Goal: Task Accomplishment & Management: Manage account settings

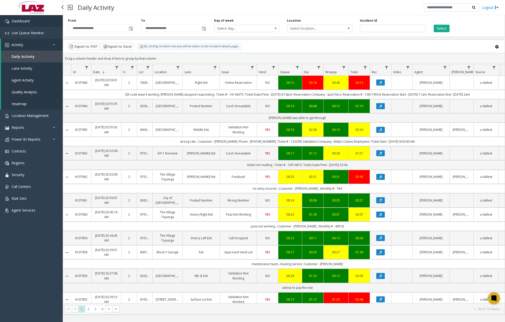
click at [40, 25] on link "Dashboard" at bounding box center [31, 21] width 63 height 12
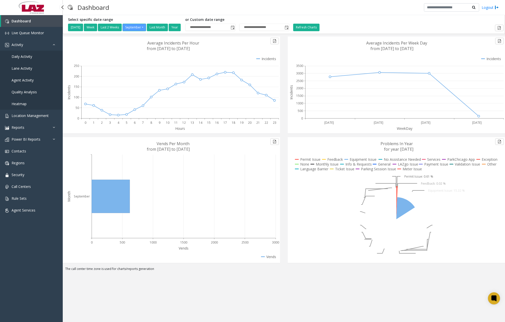
click at [30, 58] on span "Daily Activity" at bounding box center [22, 56] width 21 height 5
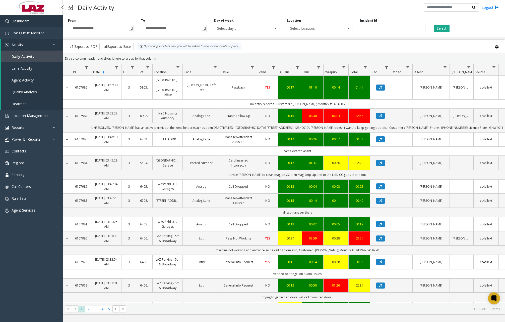
click at [29, 24] on link "Dashboard" at bounding box center [31, 21] width 63 height 12
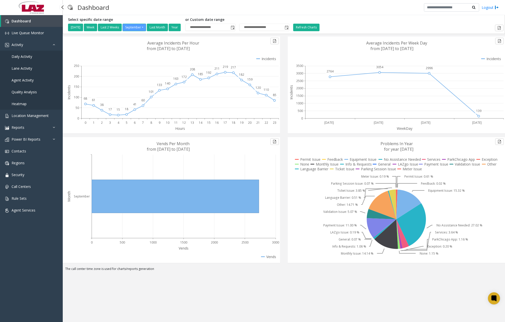
click at [32, 58] on link "Daily Activity" at bounding box center [31, 56] width 63 height 12
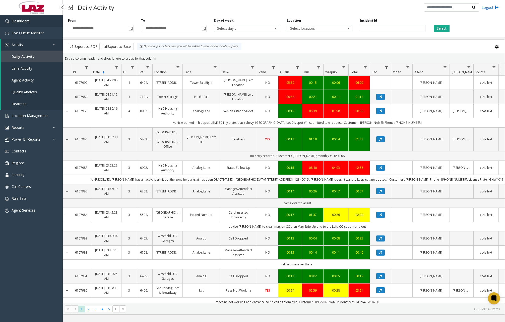
click at [46, 22] on link "Dashboard" at bounding box center [31, 21] width 63 height 12
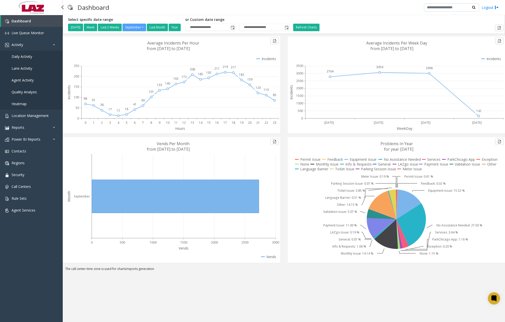
click at [24, 59] on link "Daily Activity" at bounding box center [31, 56] width 63 height 12
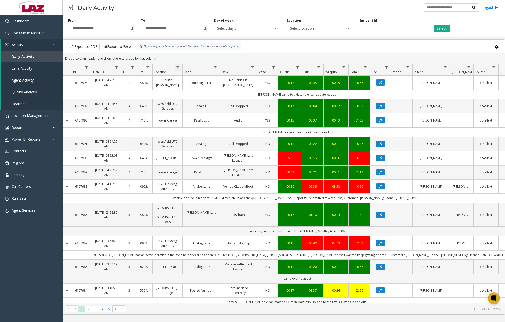
click at [179, 69] on span "Data table" at bounding box center [178, 68] width 4 height 4
click at [197, 87] on input "Location Filter" at bounding box center [200, 89] width 43 height 9
type input "******"
click at [215, 132] on button "Filter" at bounding box center [211, 135] width 21 height 11
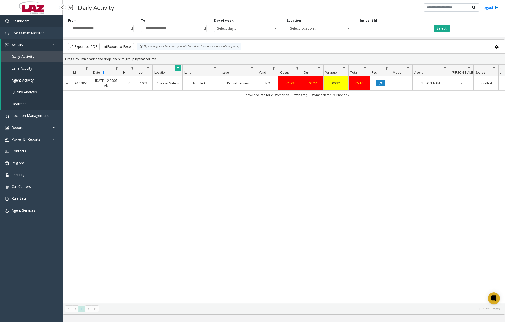
click at [37, 20] on link "Dashboard" at bounding box center [31, 21] width 63 height 12
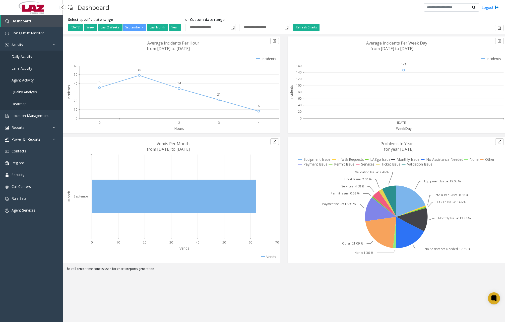
click at [32, 57] on link "Daily Activity" at bounding box center [31, 56] width 63 height 12
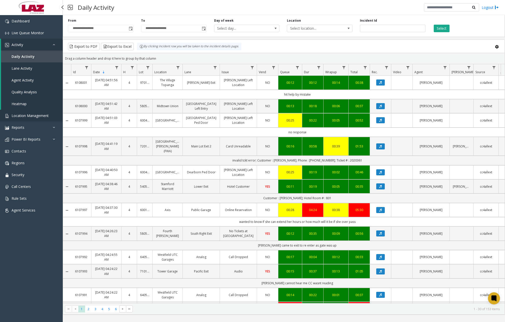
click at [30, 117] on span "Location Management" at bounding box center [30, 115] width 37 height 5
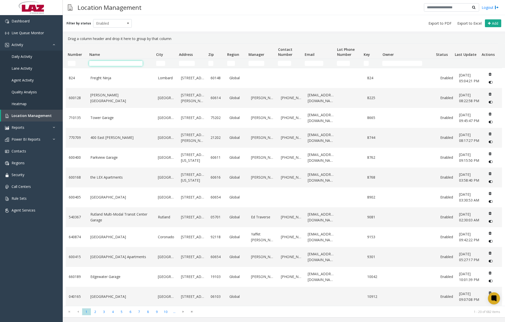
click at [111, 63] on input "Name Filter" at bounding box center [115, 63] width 53 height 5
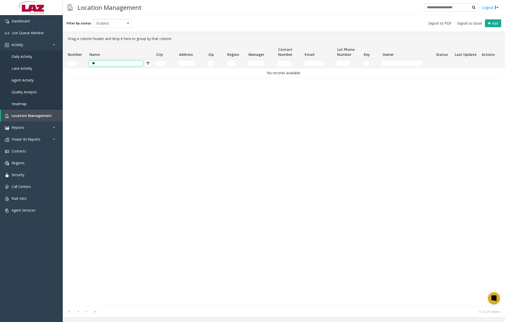
type input "*"
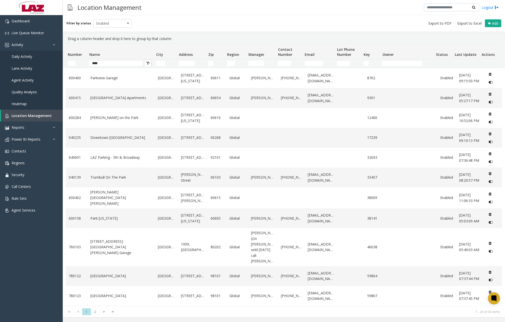
click at [225, 29] on div "Filter by status Enabled Add" at bounding box center [284, 23] width 443 height 16
drag, startPoint x: 109, startPoint y: 63, endPoint x: 79, endPoint y: 63, distance: 30.2
click at [79, 63] on tr "****" at bounding box center [282, 63] width 433 height 9
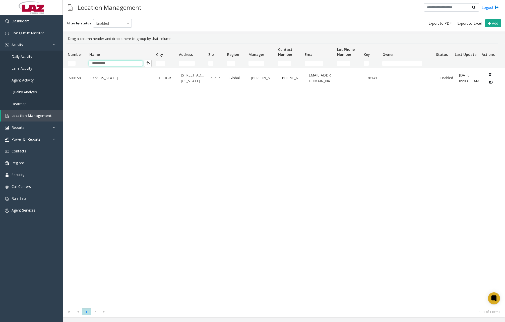
type input "**********"
click at [133, 145] on div "[GEOGRAPHIC_DATA][US_STATE][STREET_ADDRESS][US_STATE] Global [PERSON_NAME] [PHO…" at bounding box center [284, 187] width 437 height 238
click at [30, 22] on link "Dashboard" at bounding box center [31, 21] width 63 height 12
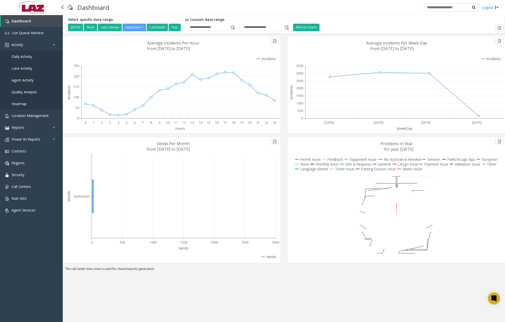
click at [26, 57] on span "Daily Activity" at bounding box center [22, 56] width 21 height 5
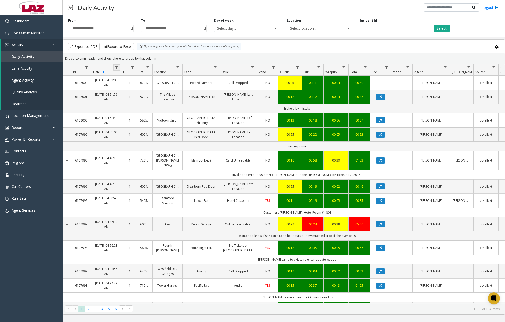
click at [119, 68] on link "Data table" at bounding box center [117, 67] width 7 height 7
click at [178, 67] on span "Data table" at bounding box center [178, 68] width 4 height 4
click at [191, 91] on input "Location Filter" at bounding box center [200, 89] width 43 height 9
type input "******"
click at [209, 137] on button "Filter" at bounding box center [211, 135] width 21 height 11
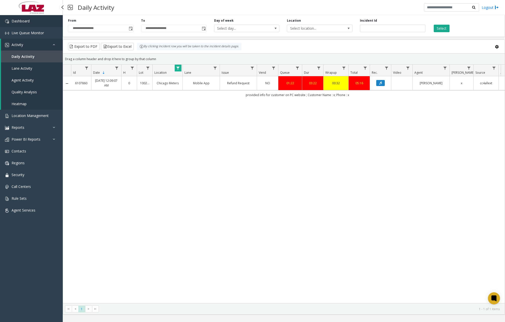
click at [40, 23] on link "Dashboard" at bounding box center [31, 21] width 63 height 12
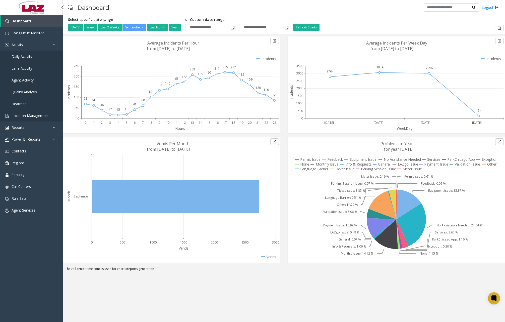
click at [39, 114] on span "Location Management" at bounding box center [30, 115] width 37 height 5
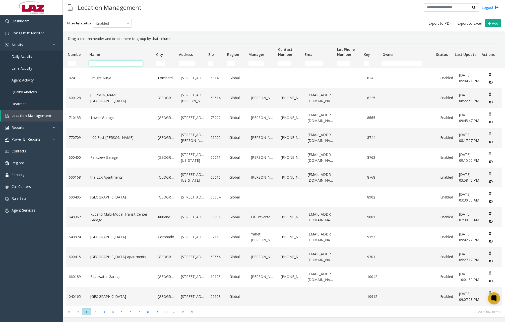
click at [113, 63] on input "Name Filter" at bounding box center [115, 63] width 53 height 5
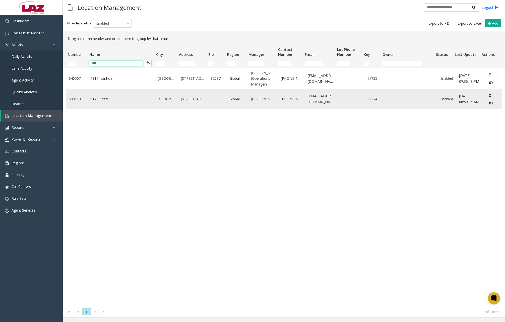
type input "***"
click at [109, 99] on link "817 S State" at bounding box center [121, 99] width 62 height 6
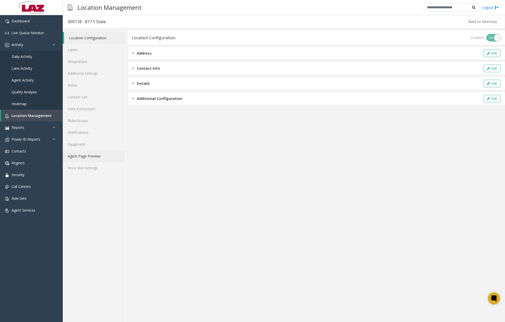
click at [91, 155] on link "Agent Page Preview" at bounding box center [94, 156] width 63 height 12
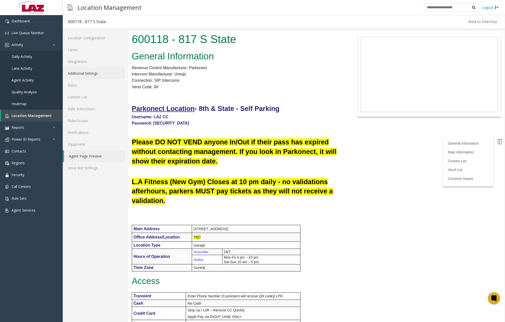
click at [86, 72] on link "Additional Settings" at bounding box center [94, 73] width 63 height 12
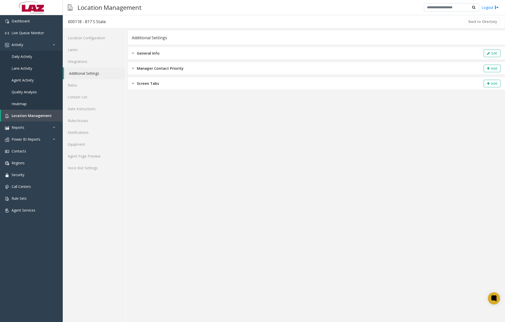
click at [134, 56] on img at bounding box center [133, 53] width 3 height 6
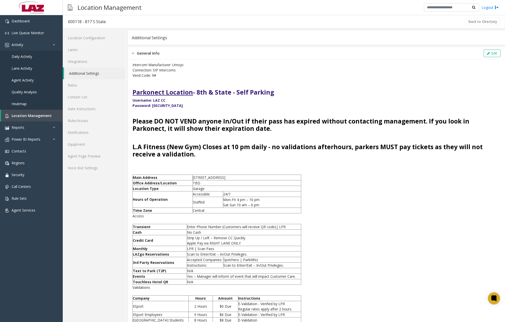
click at [134, 112] on h3 at bounding box center [317, 111] width 368 height 7
click at [488, 52] on button "Edit" at bounding box center [492, 53] width 17 height 8
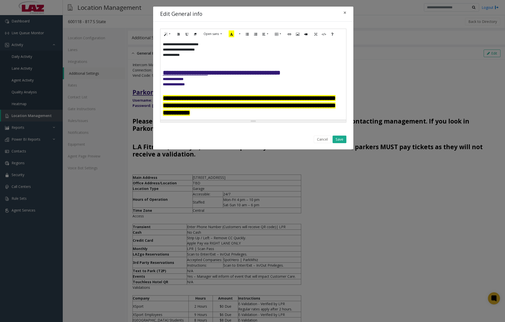
click at [164, 97] on font "**********" at bounding box center [249, 105] width 173 height 21
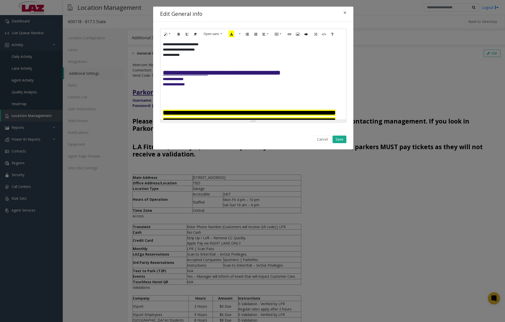
paste div
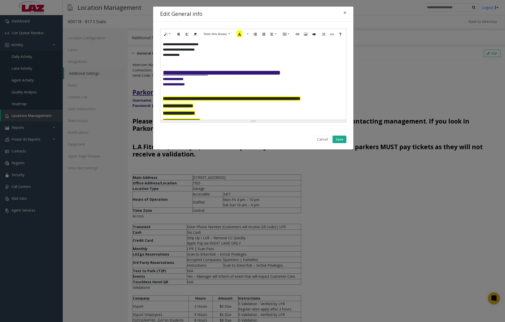
scroll to position [25, 0]
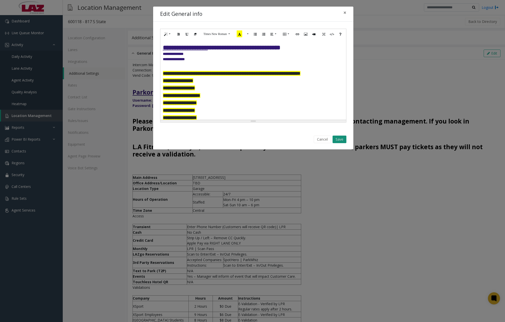
click at [341, 139] on button "Save" at bounding box center [340, 139] width 14 height 8
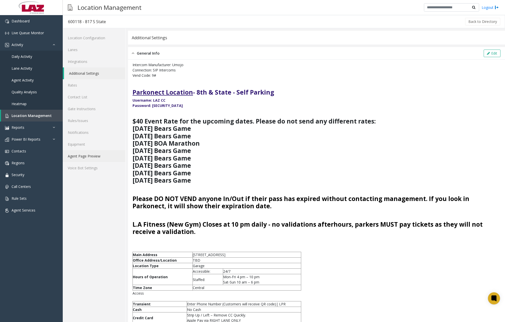
click at [93, 157] on link "Agent Page Preview" at bounding box center [94, 156] width 63 height 12
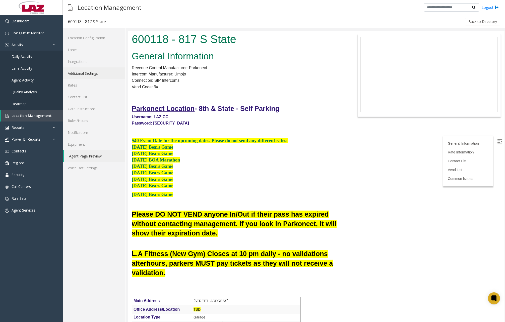
click at [94, 72] on link "Additional Settings" at bounding box center [94, 73] width 63 height 12
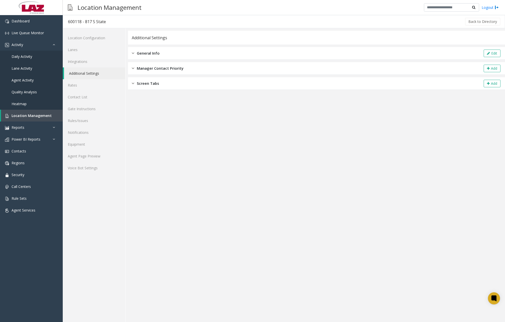
click at [134, 54] on img at bounding box center [133, 53] width 3 height 6
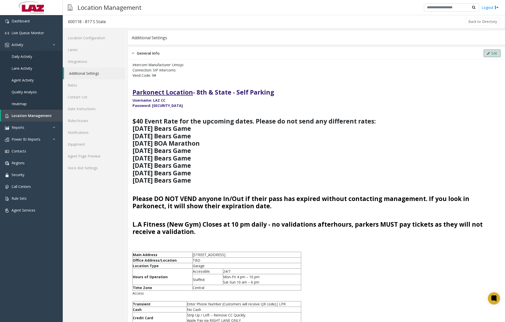
click at [493, 54] on button "Edit" at bounding box center [492, 53] width 17 height 8
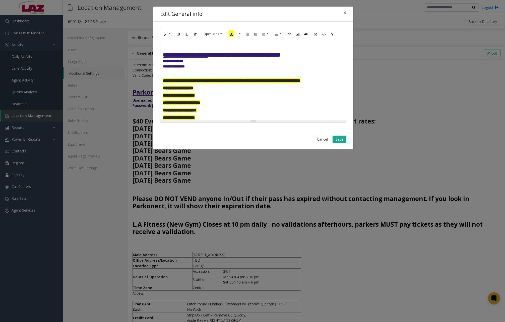
scroll to position [50, 0]
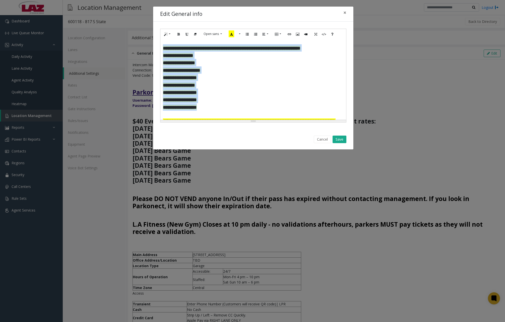
drag, startPoint x: 164, startPoint y: 48, endPoint x: 204, endPoint y: 105, distance: 70.0
click at [204, 105] on h3 "**********" at bounding box center [251, 77] width 177 height 67
click at [197, 101] on span "**********" at bounding box center [180, 99] width 34 height 5
drag, startPoint x: 164, startPoint y: 49, endPoint x: 205, endPoint y: 105, distance: 70.0
click at [205, 105] on h3 "**********" at bounding box center [251, 77] width 177 height 67
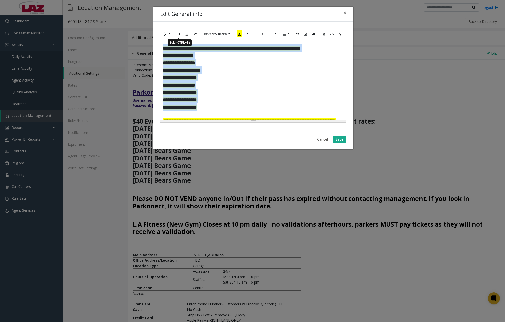
click at [179, 35] on icon "Bold (CTRL+B)" at bounding box center [178, 34] width 3 height 4
click at [213, 66] on p "**********" at bounding box center [251, 62] width 177 height 7
click at [216, 78] on p "**********" at bounding box center [251, 77] width 177 height 7
drag, startPoint x: 163, startPoint y: 48, endPoint x: 204, endPoint y: 106, distance: 71.3
click at [204, 106] on h3 "**********" at bounding box center [251, 77] width 177 height 67
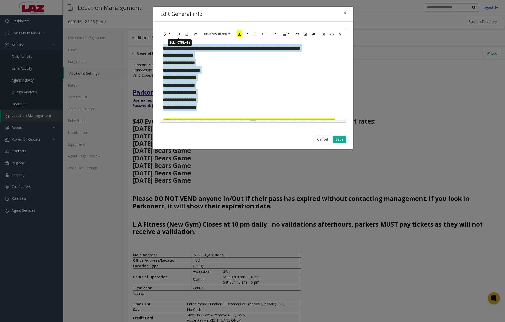
click at [178, 34] on icon "Bold (CTRL+B)" at bounding box center [178, 34] width 3 height 4
click at [249, 34] on button "More Color" at bounding box center [247, 34] width 5 height 8
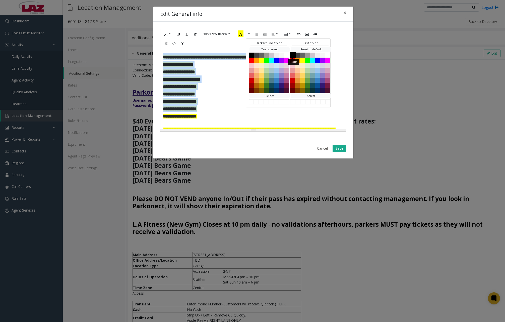
click at [293, 54] on button "Black" at bounding box center [293, 55] width 6 height 6
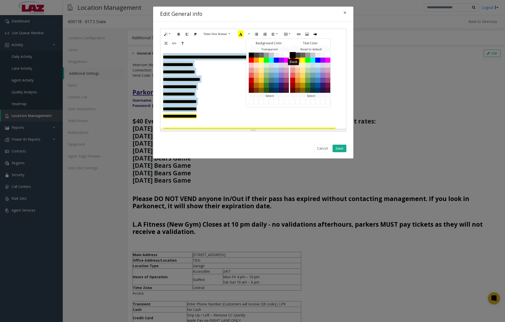
click at [293, 55] on button "Black" at bounding box center [293, 55] width 6 height 6
click at [294, 54] on button "Black" at bounding box center [293, 55] width 6 height 6
click at [237, 112] on h3 "**********" at bounding box center [251, 86] width 177 height 67
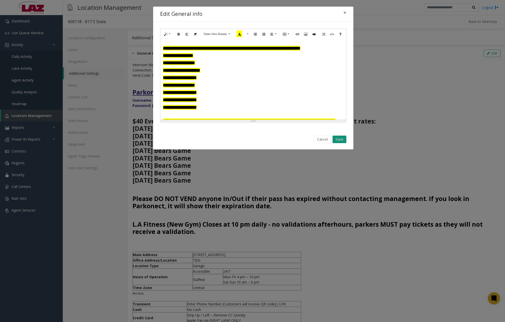
click at [340, 139] on button "Save" at bounding box center [340, 139] width 14 height 8
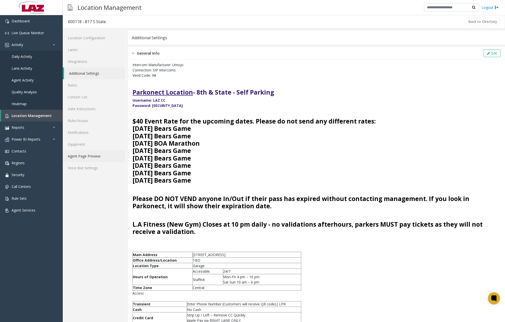
click at [89, 155] on link "Agent Page Preview" at bounding box center [94, 156] width 63 height 12
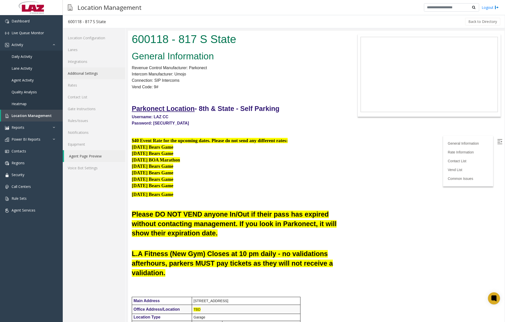
click at [90, 75] on link "Additional Settings" at bounding box center [94, 73] width 63 height 12
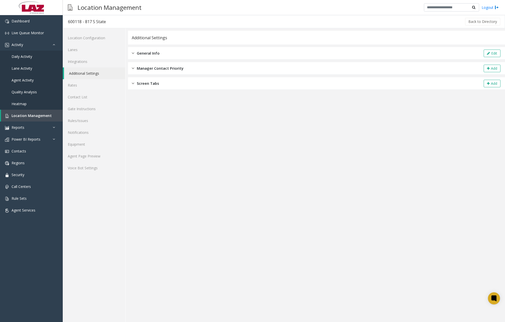
click at [134, 52] on div "General Info" at bounding box center [146, 53] width 28 height 6
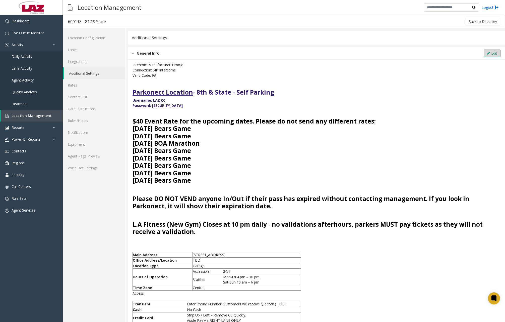
click at [487, 52] on button "Edit" at bounding box center [492, 53] width 17 height 8
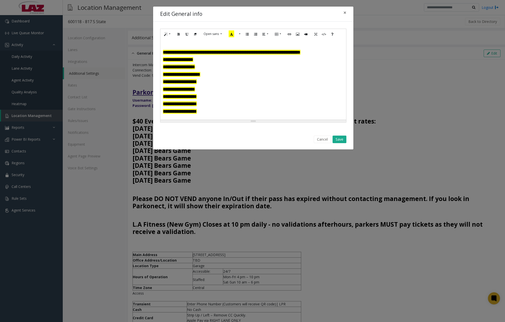
scroll to position [50, 0]
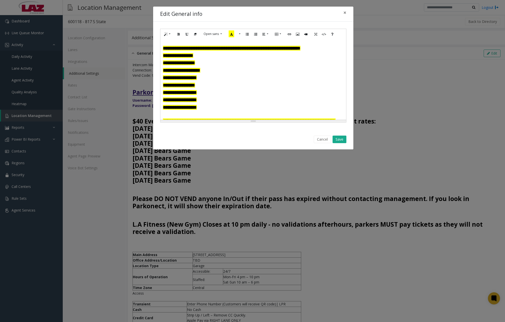
click at [197, 99] on font "**********" at bounding box center [180, 99] width 34 height 5
click at [326, 138] on button "Cancel" at bounding box center [322, 139] width 17 height 8
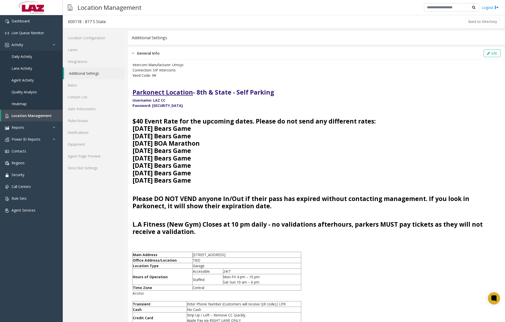
click at [177, 157] on font "[DATE] Bears Game" at bounding box center [162, 158] width 59 height 8
click at [78, 155] on link "Agent Page Preview" at bounding box center [94, 156] width 63 height 12
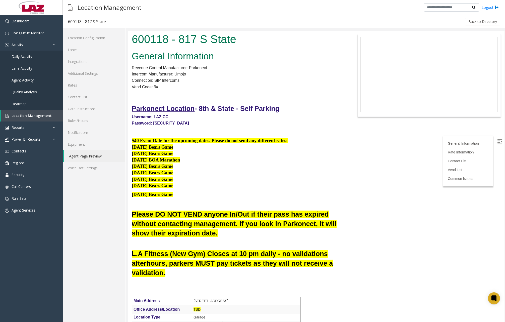
click at [169, 5] on div "Location Management Logout" at bounding box center [284, 7] width 443 height 15
click at [92, 74] on link "Additional Settings" at bounding box center [94, 73] width 63 height 12
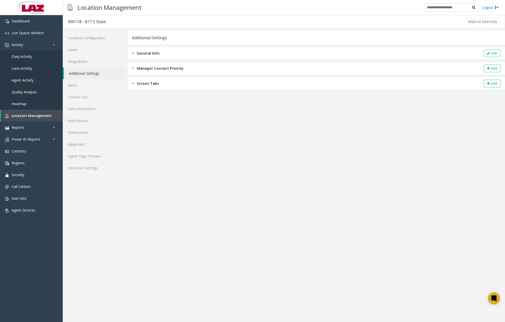
click at [228, 52] on div "General Info Edit" at bounding box center [316, 53] width 377 height 13
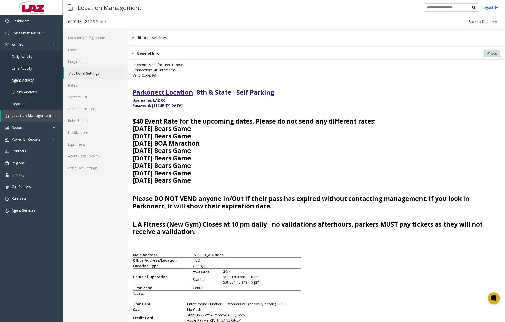
click at [489, 57] on button "Edit" at bounding box center [492, 53] width 17 height 8
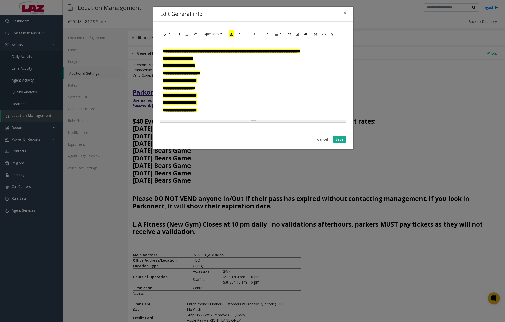
scroll to position [50, 0]
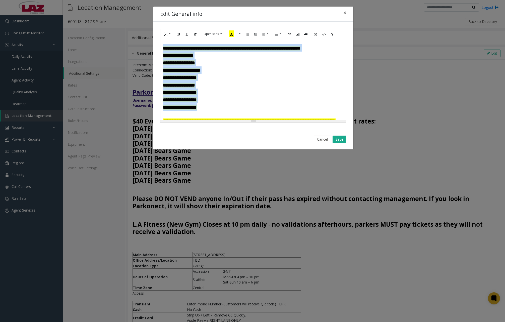
drag, startPoint x: 163, startPoint y: 49, endPoint x: 205, endPoint y: 106, distance: 71.3
click at [205, 106] on div "**********" at bounding box center [254, 79] width 186 height 80
paste div
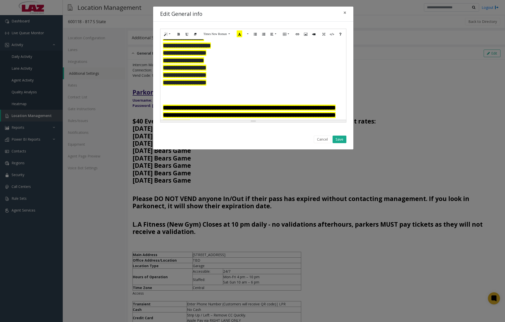
scroll to position [76, 0]
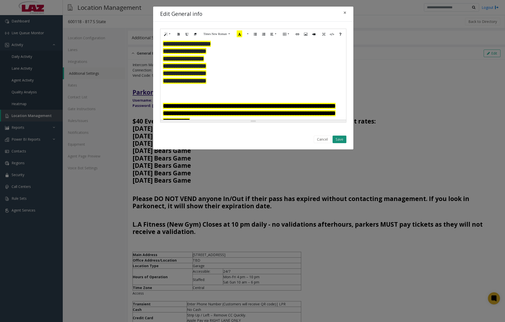
click at [337, 138] on button "Save" at bounding box center [340, 139] width 14 height 8
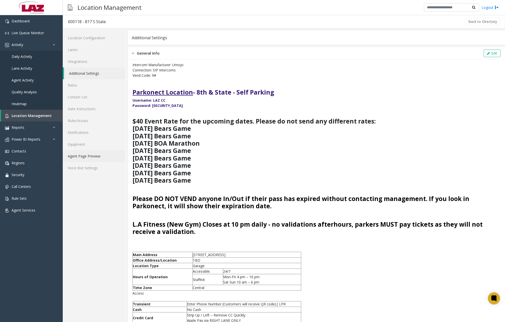
click at [94, 154] on link "Agent Page Preview" at bounding box center [94, 156] width 63 height 12
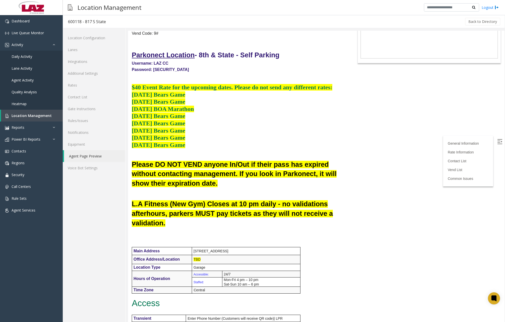
scroll to position [25, 0]
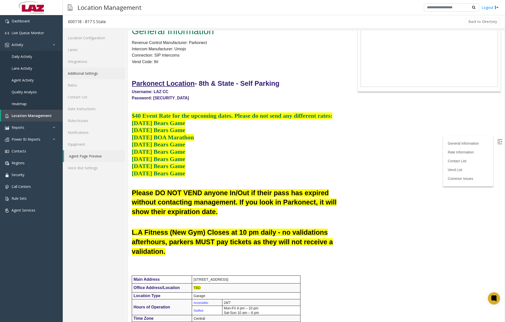
click at [93, 75] on link "Additional Settings" at bounding box center [94, 73] width 63 height 12
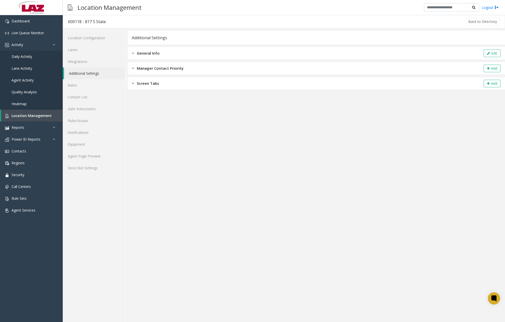
click at [205, 53] on div "General Info Edit" at bounding box center [316, 53] width 377 height 13
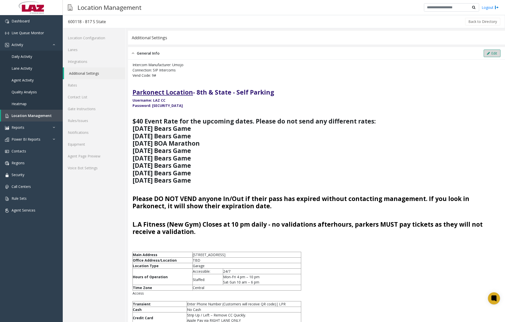
click at [485, 50] on button "Edit" at bounding box center [492, 53] width 17 height 8
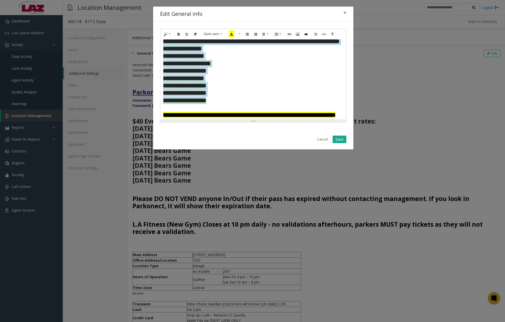
scroll to position [63, 0]
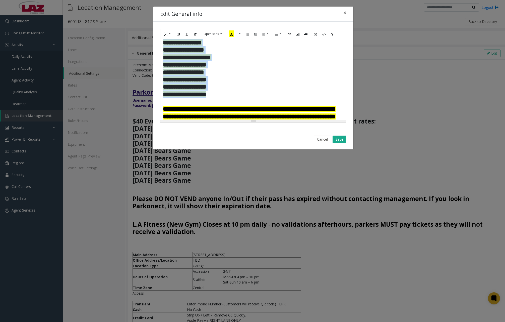
drag, startPoint x: 164, startPoint y: 48, endPoint x: 217, endPoint y: 104, distance: 77.1
click at [217, 98] on h3 "**********" at bounding box center [253, 65] width 181 height 67
click at [248, 34] on button "More Color" at bounding box center [247, 34] width 5 height 8
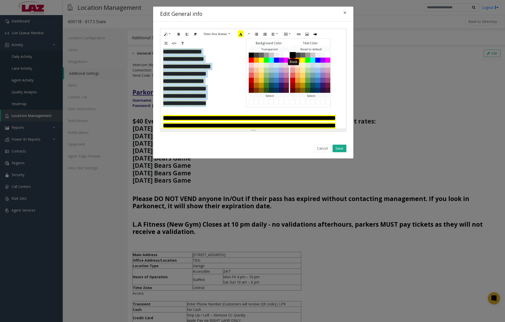
click at [293, 54] on button "Black" at bounding box center [293, 55] width 6 height 6
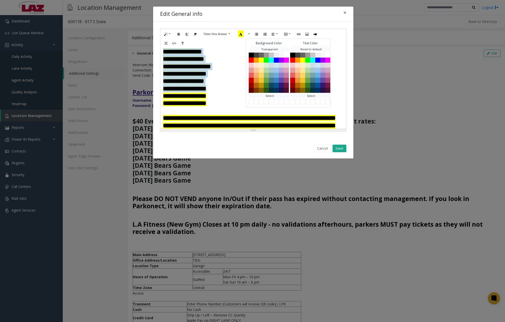
click at [239, 85] on p "**********" at bounding box center [253, 80] width 181 height 7
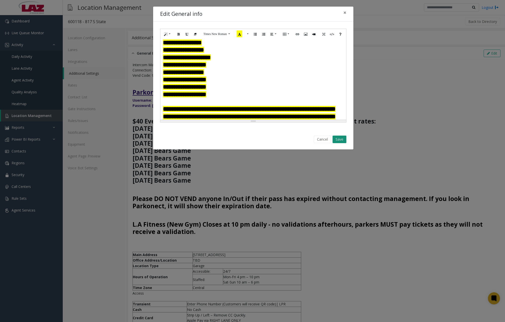
click at [343, 138] on button "Save" at bounding box center [340, 139] width 14 height 8
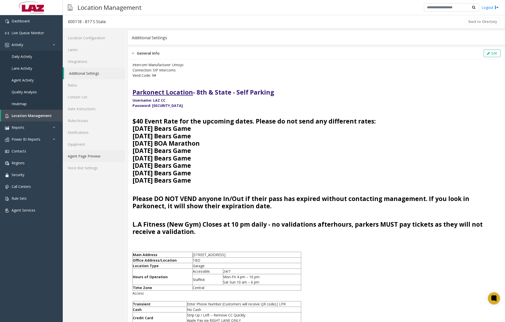
click at [90, 157] on link "Agent Page Preview" at bounding box center [94, 156] width 63 height 12
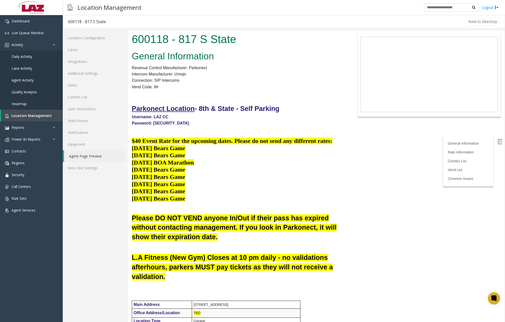
drag, startPoint x: 132, startPoint y: 140, endPoint x: 187, endPoint y: 198, distance: 79.4
click at [187, 198] on h3 "$40 Event Rate for the upcoming dates. Please do not send any different rates: …" at bounding box center [238, 169] width 212 height 65
drag, startPoint x: 187, startPoint y: 198, endPoint x: 166, endPoint y: 163, distance: 40.9
copy h3 "$40 Event Rate for the upcoming dates. Please do not send any different rates: …"
click at [480, 24] on button "Back to Directory" at bounding box center [482, 22] width 35 height 8
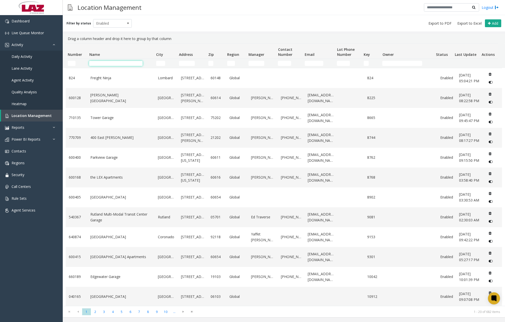
click at [103, 63] on input "Name Filter" at bounding box center [115, 63] width 53 height 5
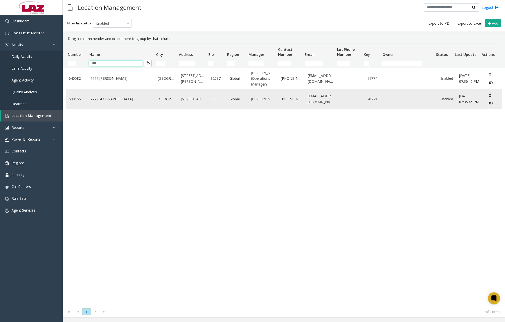
type input "***"
click at [108, 100] on link "777 [GEOGRAPHIC_DATA]" at bounding box center [121, 99] width 62 height 6
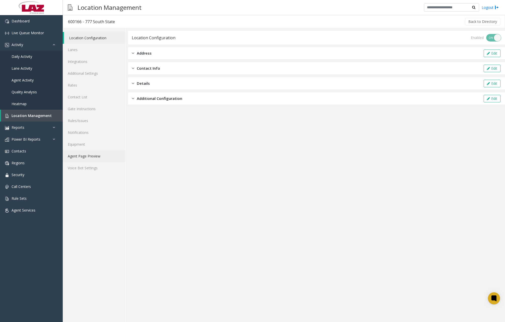
click at [95, 154] on link "Agent Page Preview" at bounding box center [94, 156] width 63 height 12
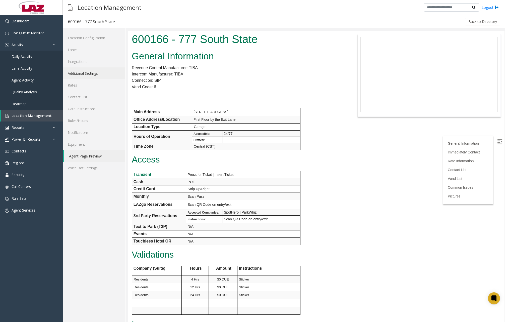
click at [89, 73] on link "Additional Settings" at bounding box center [94, 73] width 63 height 12
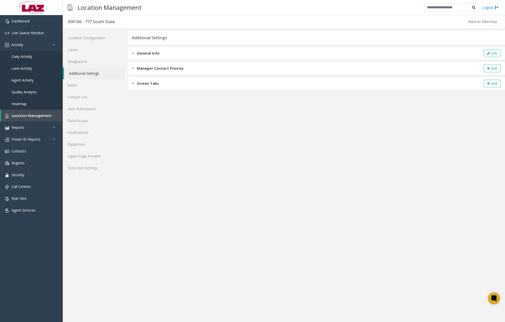
click at [134, 53] on img at bounding box center [133, 53] width 3 height 6
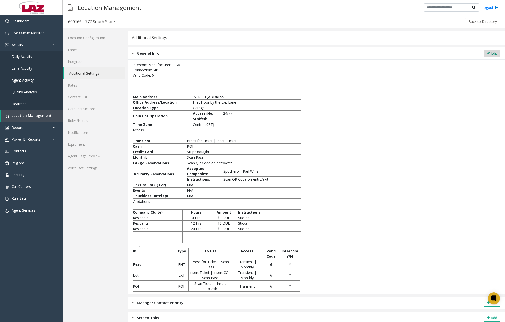
click at [490, 53] on button "Edit" at bounding box center [492, 53] width 17 height 8
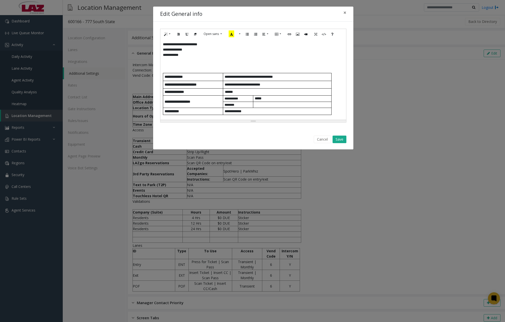
click at [166, 65] on p at bounding box center [253, 63] width 181 height 5
paste div
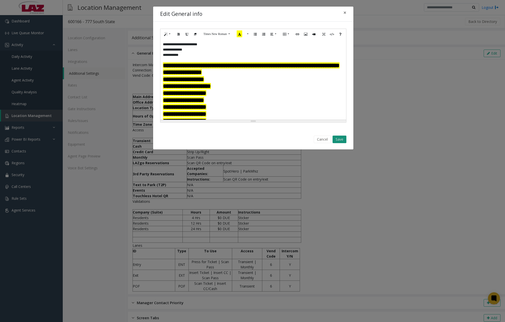
click at [342, 139] on button "Save" at bounding box center [340, 139] width 14 height 8
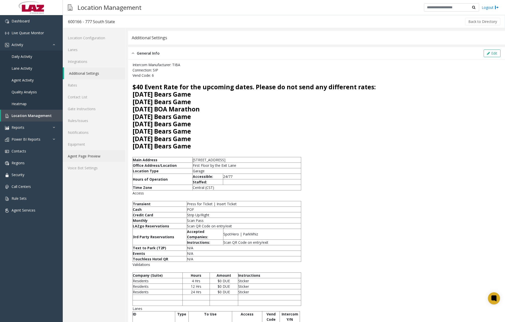
click at [93, 157] on link "Agent Page Preview" at bounding box center [94, 156] width 63 height 12
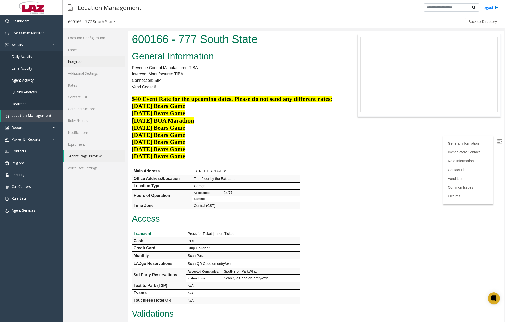
click at [85, 63] on link "Integrations" at bounding box center [94, 62] width 63 height 12
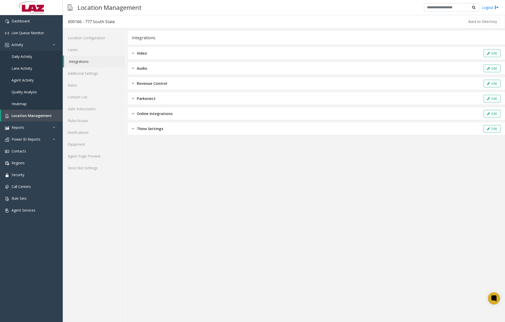
click at [132, 97] on img at bounding box center [133, 98] width 3 height 6
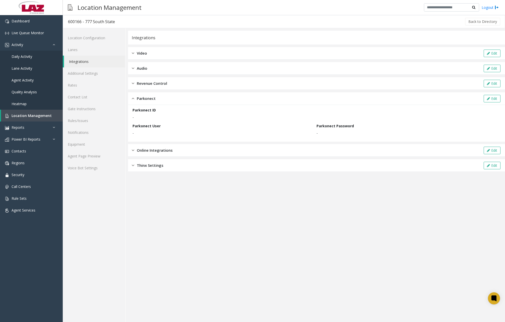
click at [132, 97] on img at bounding box center [133, 98] width 3 height 6
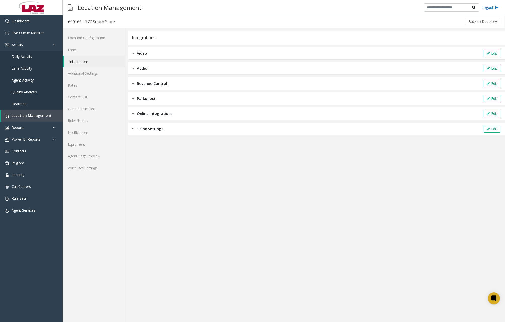
click at [133, 100] on img at bounding box center [133, 98] width 3 height 6
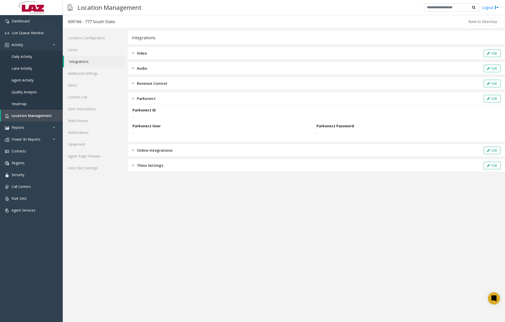
click at [133, 100] on img at bounding box center [133, 98] width 3 height 6
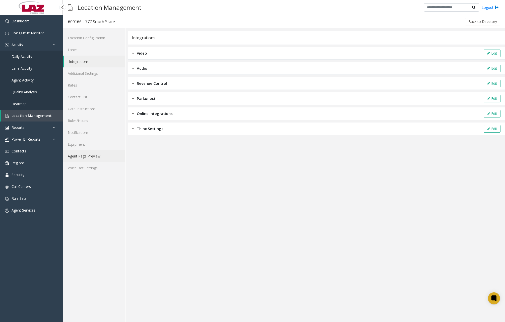
click at [87, 153] on link "Agent Page Preview" at bounding box center [94, 156] width 63 height 12
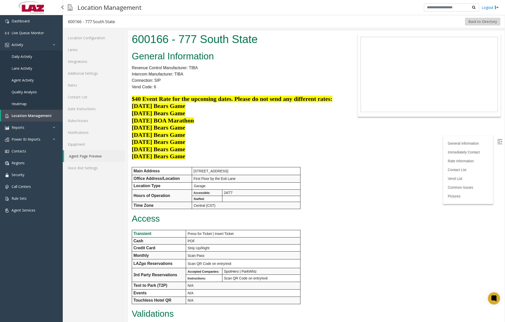
click at [471, 23] on button "Back to Directory" at bounding box center [482, 22] width 35 height 8
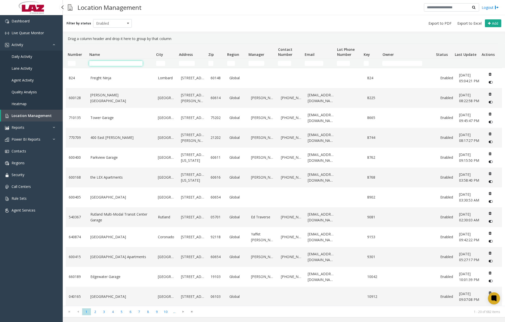
click at [107, 63] on input "Name Filter" at bounding box center [115, 63] width 53 height 5
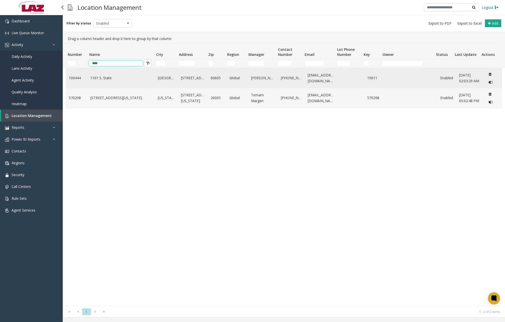
type input "****"
click at [111, 80] on link "1101 S. State" at bounding box center [121, 78] width 62 height 6
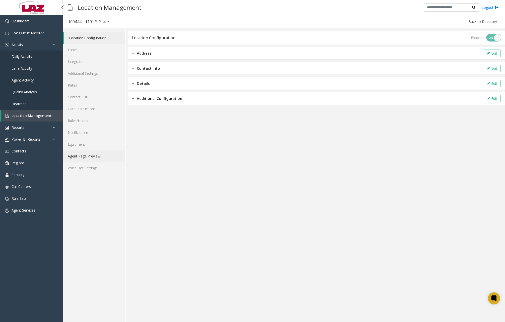
click at [94, 155] on link "Agent Page Preview" at bounding box center [94, 156] width 63 height 12
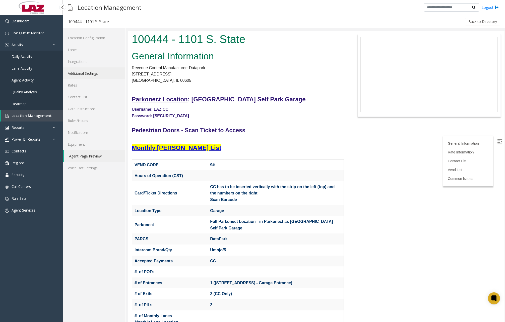
click at [90, 74] on link "Additional Settings" at bounding box center [94, 73] width 63 height 12
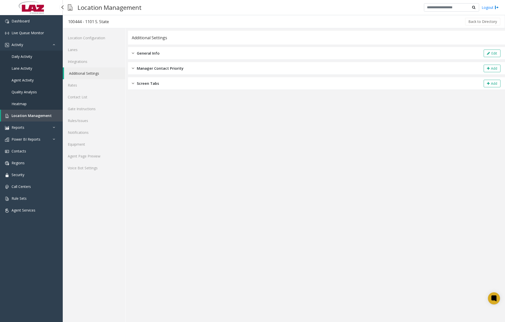
click at [136, 54] on div "General Info" at bounding box center [146, 53] width 28 height 6
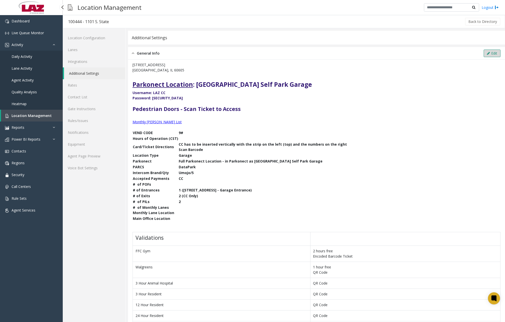
click at [484, 51] on button "Edit" at bounding box center [492, 53] width 17 height 8
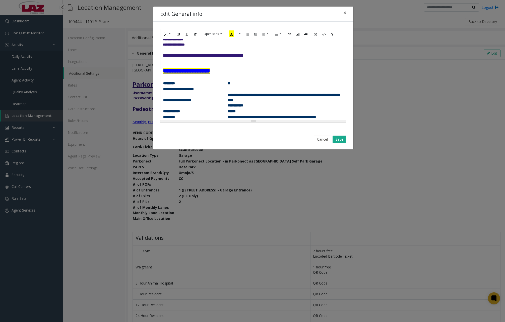
scroll to position [25, 0]
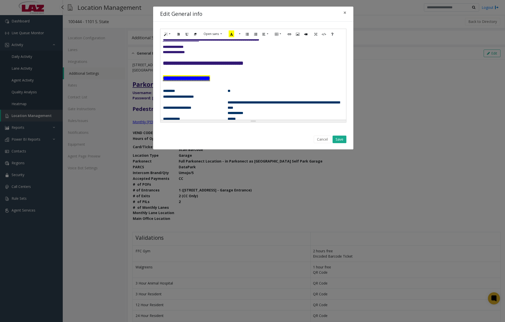
click at [226, 79] on p "**********" at bounding box center [253, 78] width 181 height 9
click at [265, 78] on p "**********" at bounding box center [253, 78] width 181 height 9
click at [269, 77] on p "**********" at bounding box center [253, 78] width 181 height 9
click at [295, 79] on p "**********" at bounding box center [253, 78] width 181 height 9
click at [325, 71] on p at bounding box center [253, 70] width 181 height 5
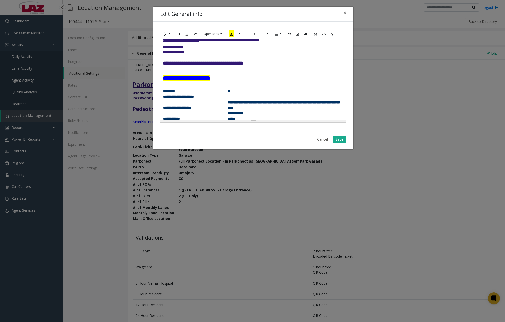
click at [259, 79] on p "**********" at bounding box center [253, 78] width 181 height 9
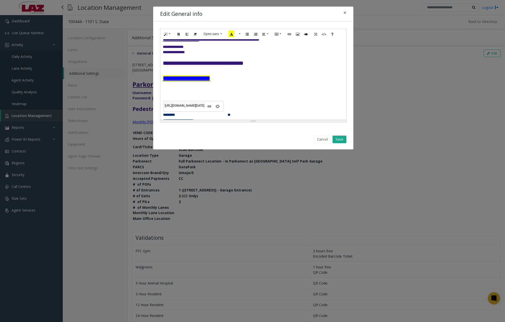
paste div
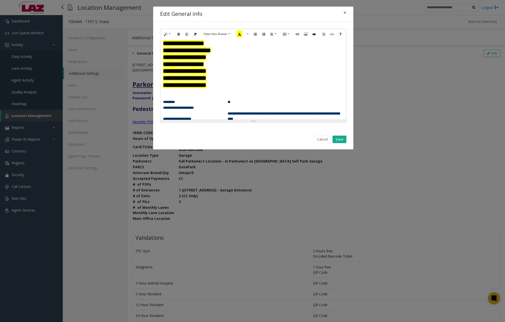
scroll to position [92, 0]
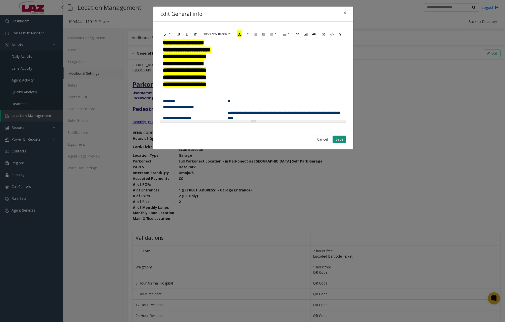
click at [339, 139] on button "Save" at bounding box center [340, 139] width 14 height 8
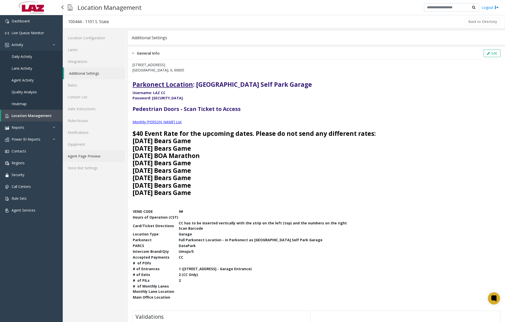
click at [99, 154] on link "Agent Page Preview" at bounding box center [94, 156] width 63 height 12
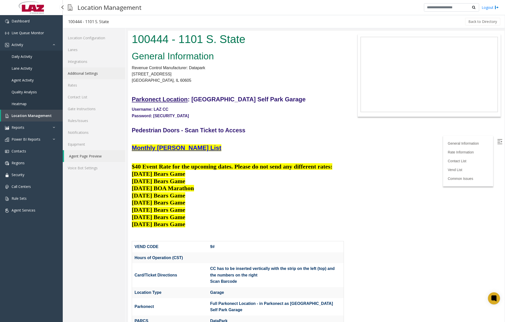
click at [92, 74] on link "Additional Settings" at bounding box center [94, 73] width 63 height 12
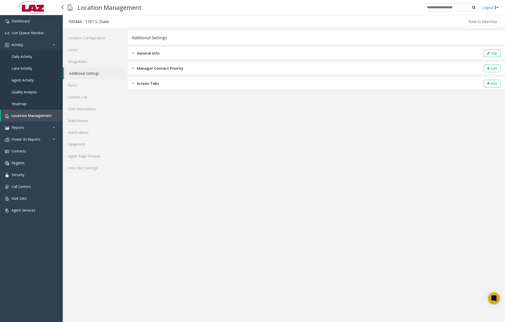
click at [136, 54] on div "General Info" at bounding box center [146, 53] width 28 height 6
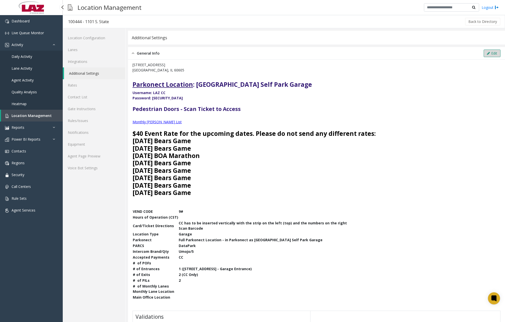
click at [484, 55] on button "Edit" at bounding box center [492, 53] width 17 height 8
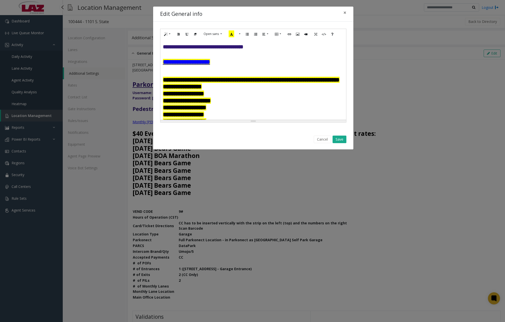
scroll to position [50, 0]
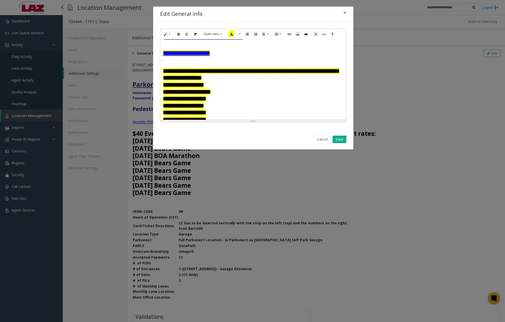
click at [171, 70] on font "**********" at bounding box center [251, 71] width 177 height 6
click at [345, 140] on button "Save" at bounding box center [340, 139] width 14 height 8
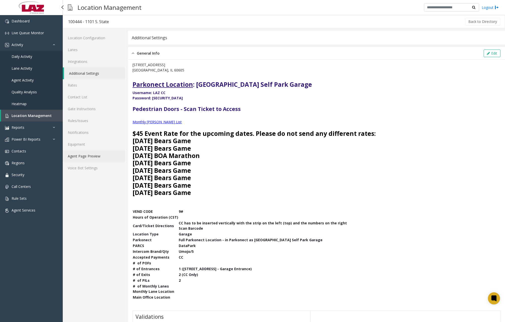
click at [89, 155] on link "Agent Page Preview" at bounding box center [94, 156] width 63 height 12
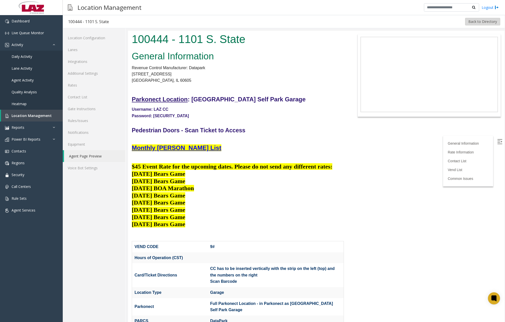
click at [471, 25] on button "Back to Directory" at bounding box center [482, 22] width 35 height 8
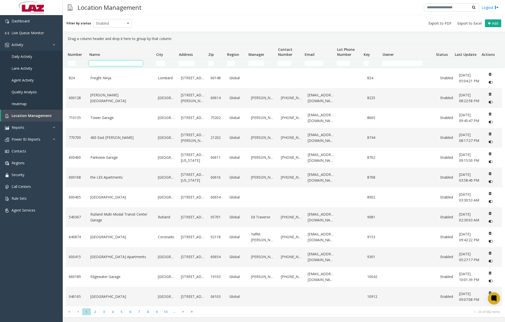
click at [108, 62] on input "Name Filter" at bounding box center [115, 63] width 53 height 5
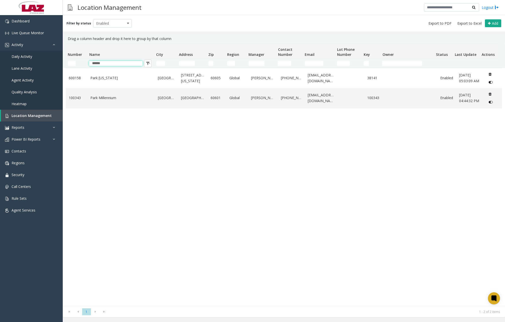
type input "******"
click at [113, 134] on div "[GEOGRAPHIC_DATA][US_STATE][STREET_ADDRESS][US_STATE] Global [PERSON_NAME] [PHO…" at bounding box center [284, 187] width 437 height 238
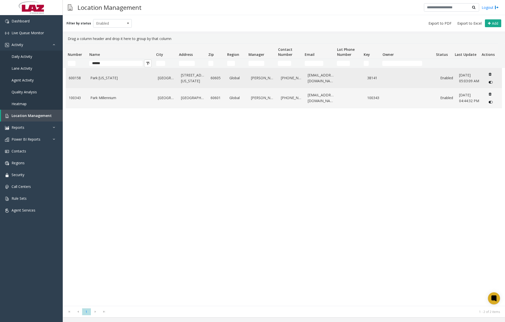
click at [112, 80] on link "Park [US_STATE]" at bounding box center [121, 78] width 62 height 6
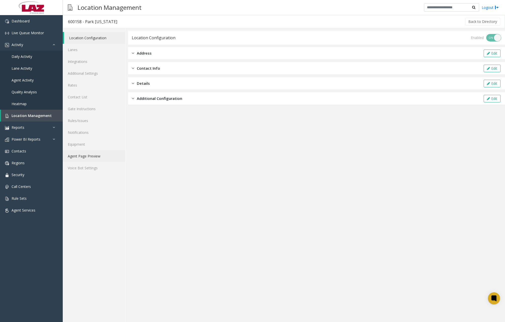
click at [82, 153] on link "Agent Page Preview" at bounding box center [94, 156] width 63 height 12
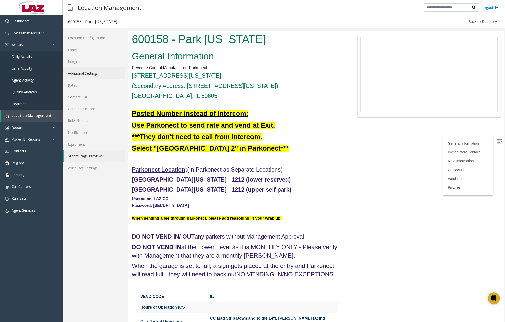
click at [92, 72] on link "Additional Settings" at bounding box center [94, 73] width 63 height 12
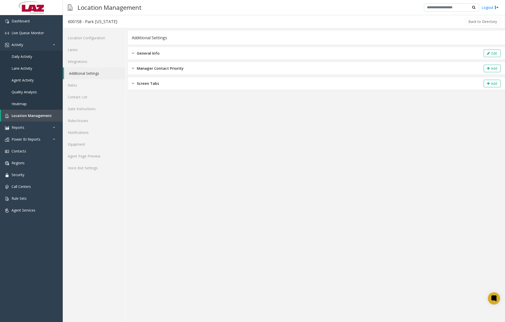
click at [301, 53] on div "General Info Edit" at bounding box center [316, 53] width 377 height 13
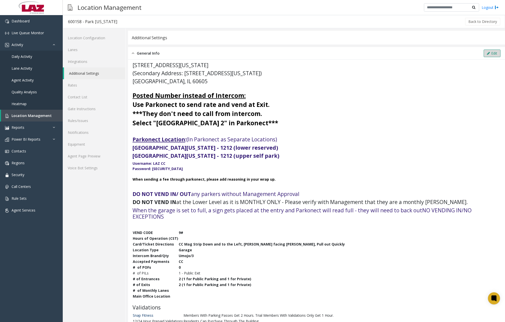
click at [488, 55] on button "Edit" at bounding box center [492, 53] width 17 height 8
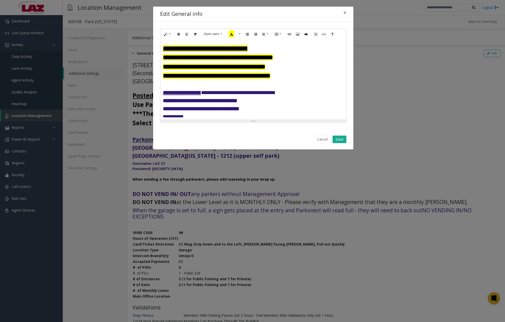
scroll to position [25, 0]
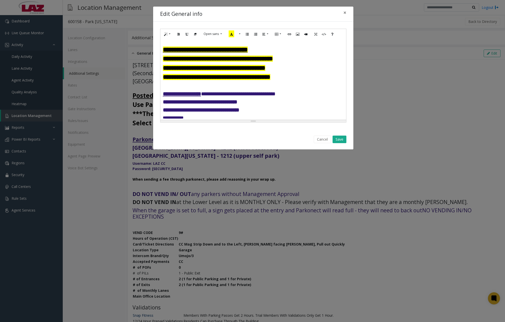
click at [301, 83] on h4 at bounding box center [253, 86] width 181 height 6
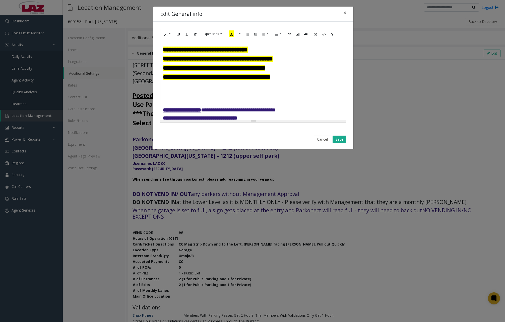
paste div
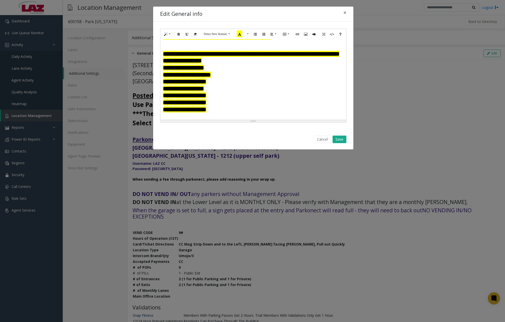
click at [168, 53] on font "**********" at bounding box center [251, 54] width 177 height 6
click at [341, 140] on button "Save" at bounding box center [340, 139] width 14 height 8
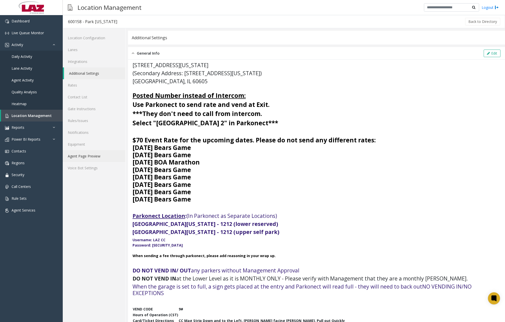
click at [99, 154] on link "Agent Page Preview" at bounding box center [94, 156] width 63 height 12
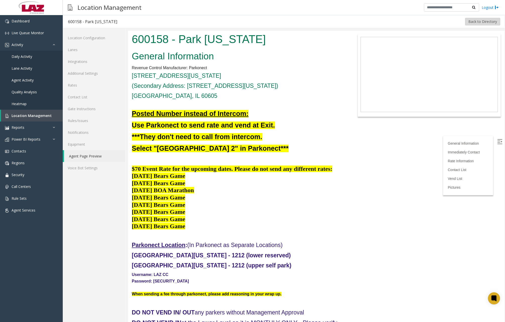
click at [472, 20] on button "Back to Directory" at bounding box center [482, 22] width 35 height 8
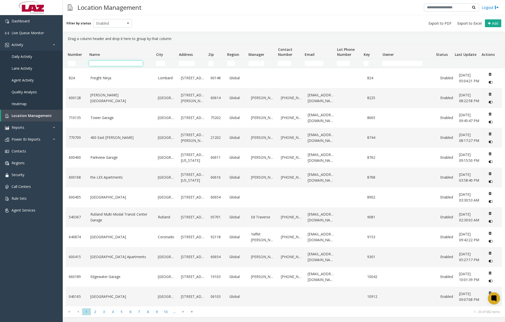
click at [114, 62] on input "Name Filter" at bounding box center [115, 63] width 53 height 5
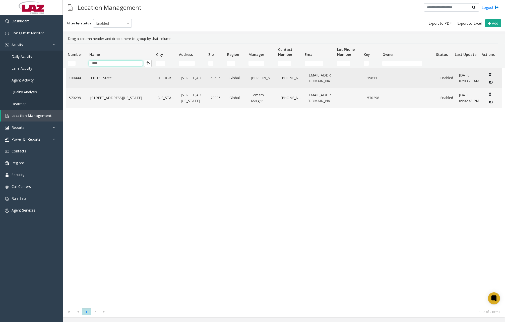
type input "****"
click at [111, 77] on link "1101 S. State" at bounding box center [121, 78] width 62 height 6
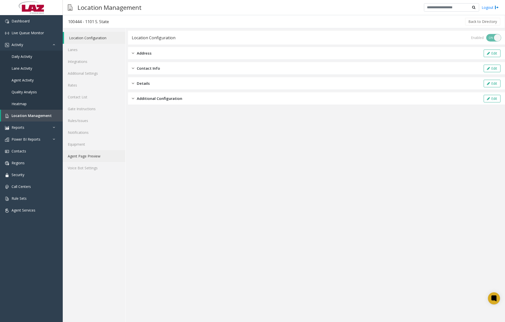
click at [93, 155] on link "Agent Page Preview" at bounding box center [94, 156] width 63 height 12
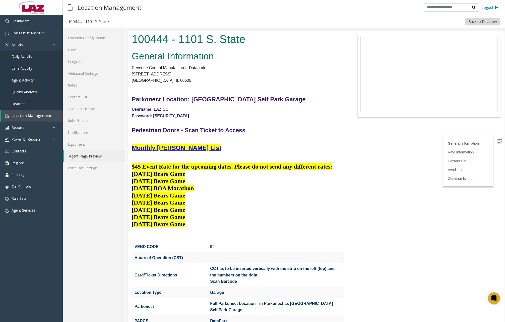
click at [479, 24] on button "Back to Directory" at bounding box center [482, 22] width 35 height 8
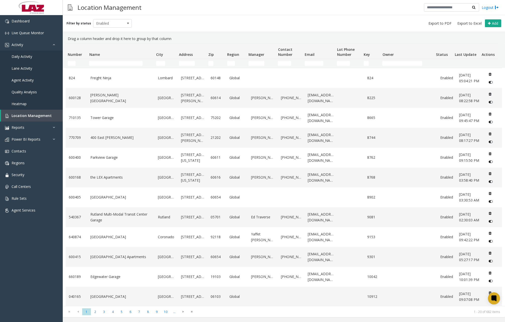
click at [118, 66] on td "Name Filter" at bounding box center [120, 63] width 67 height 9
click at [122, 64] on input "Name Filter" at bounding box center [115, 63] width 53 height 5
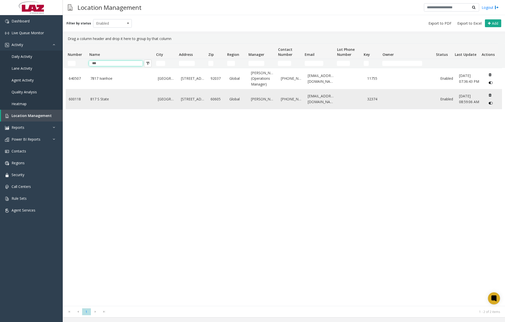
type input "***"
click at [106, 99] on link "817 S State" at bounding box center [121, 99] width 62 height 6
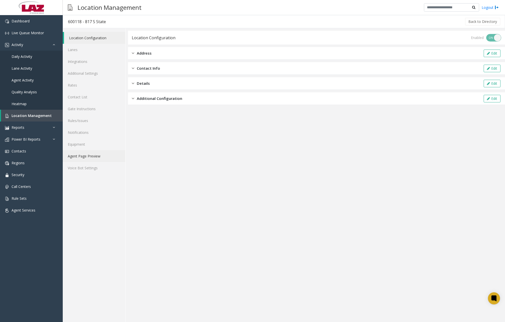
click at [95, 158] on link "Agent Page Preview" at bounding box center [94, 156] width 63 height 12
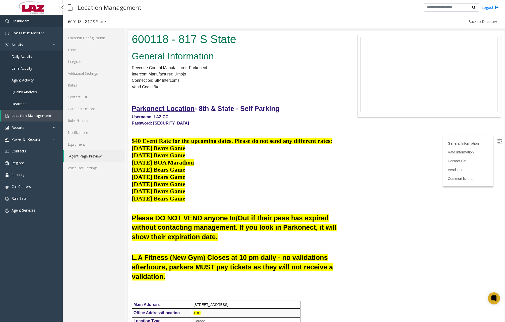
click at [37, 26] on link "Dashboard" at bounding box center [31, 21] width 63 height 12
